Goal: Information Seeking & Learning: Learn about a topic

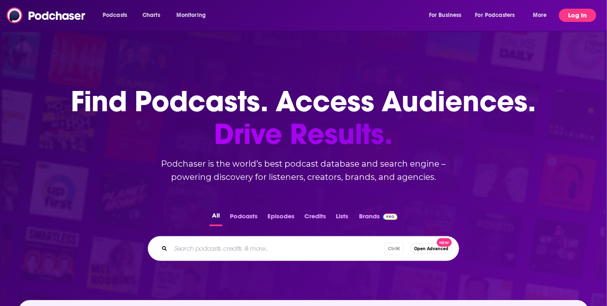
click at [572, 13] on button "Log In" at bounding box center [577, 15] width 37 height 13
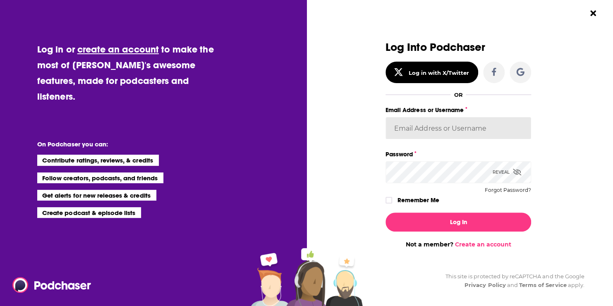
type input "roneledotsonRAD"
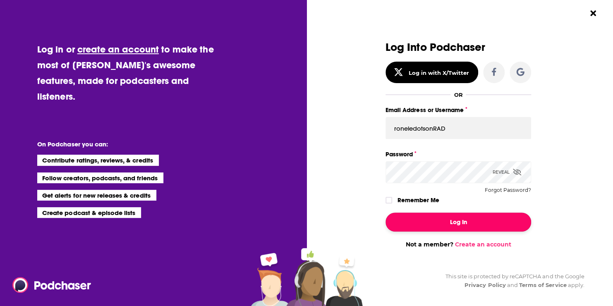
click at [456, 221] on button "Log In" at bounding box center [459, 222] width 146 height 19
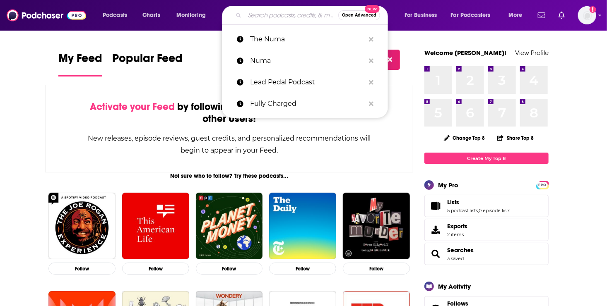
click at [264, 16] on input "Search podcasts, credits, & more..." at bounding box center [292, 15] width 94 height 13
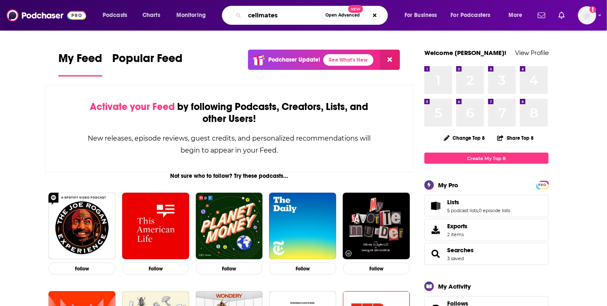
type input "cellmates"
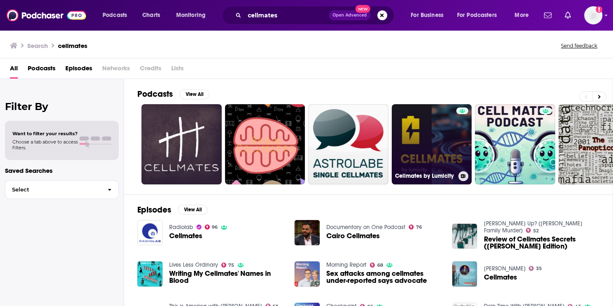
click at [433, 154] on link "Cellmates by Lumicity" at bounding box center [432, 144] width 80 height 80
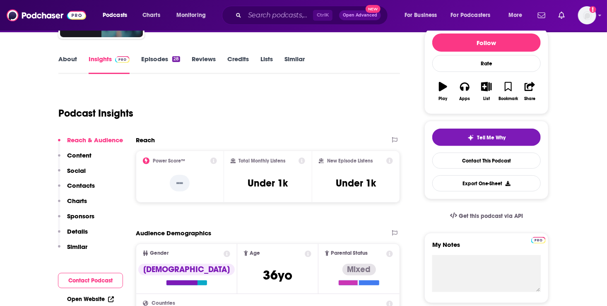
scroll to position [57, 0]
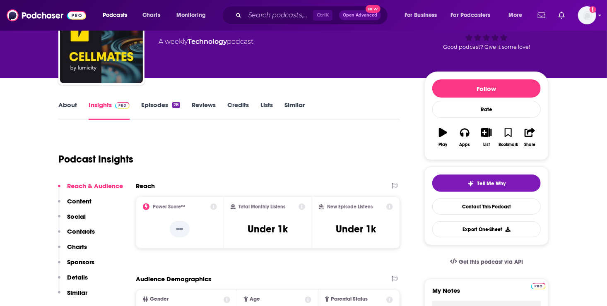
click at [163, 104] on link "Episodes 28" at bounding box center [160, 110] width 39 height 19
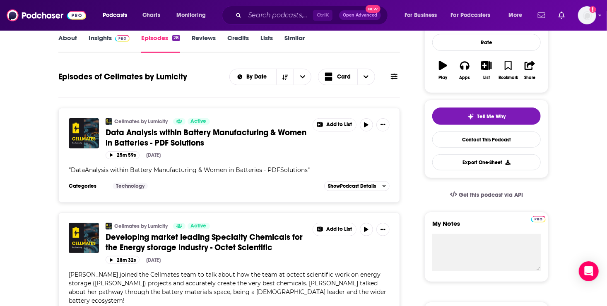
scroll to position [158, 0]
